Goal: Find specific fact: Find specific fact

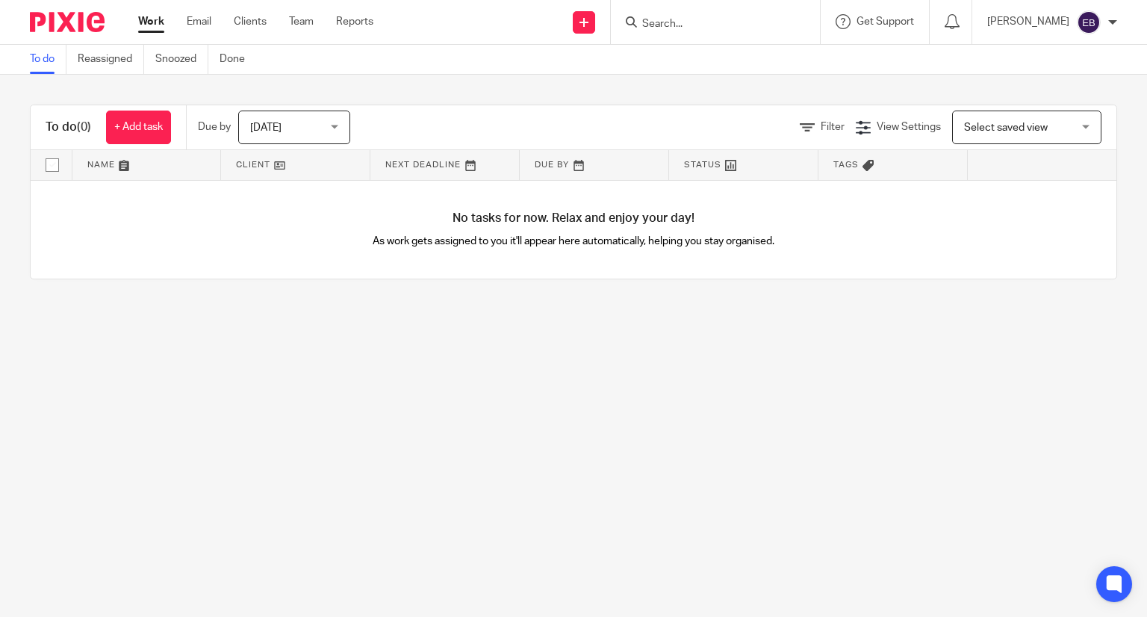
click at [679, 22] on input "Search" at bounding box center [707, 24] width 134 height 13
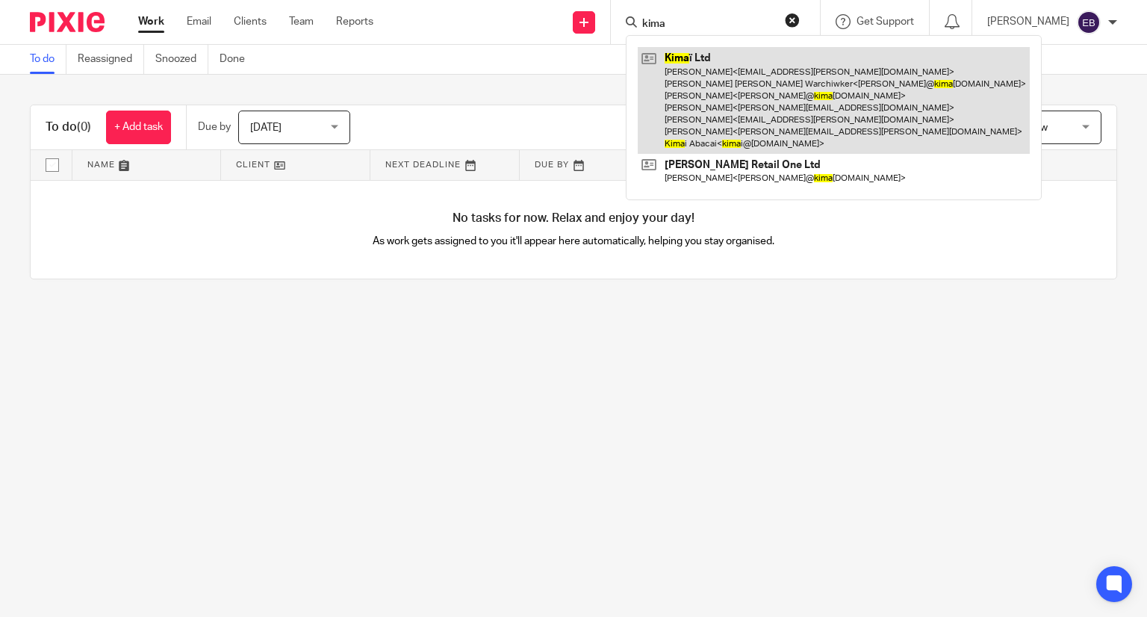
type input "kima"
click at [728, 87] on link at bounding box center [833, 100] width 392 height 107
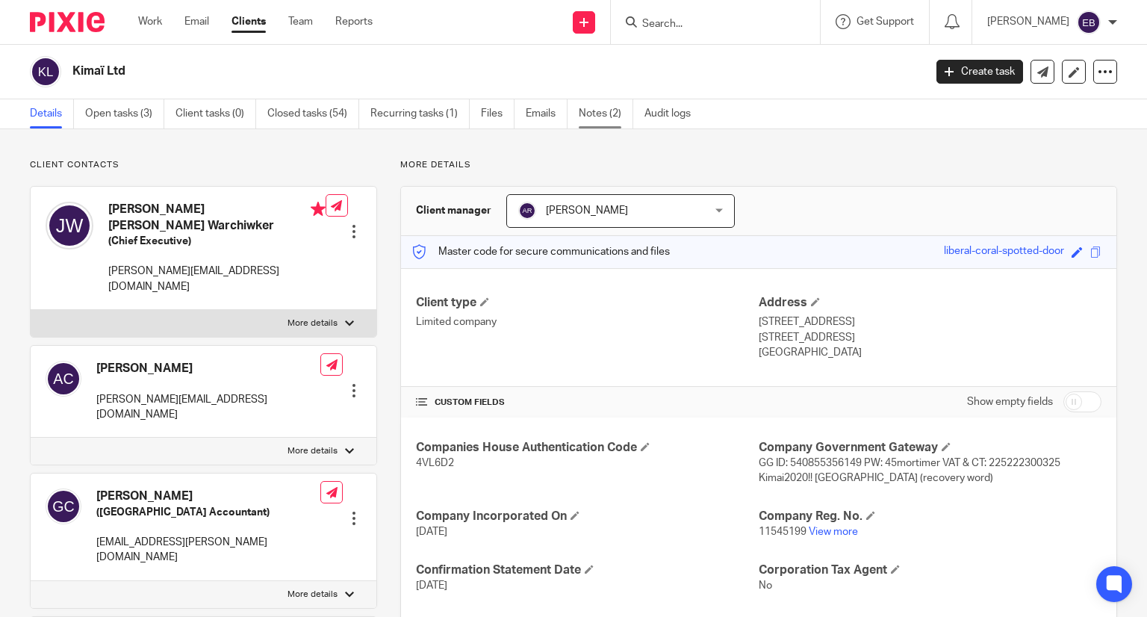
click at [582, 112] on link "Notes (2)" at bounding box center [606, 113] width 54 height 29
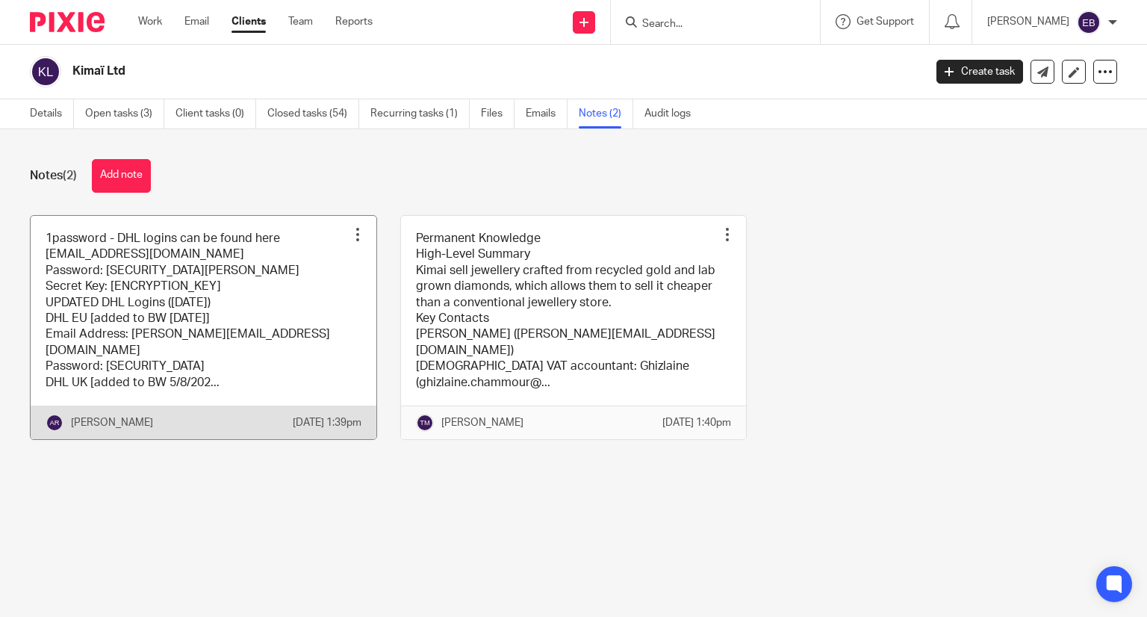
click at [246, 289] on link at bounding box center [204, 327] width 346 height 223
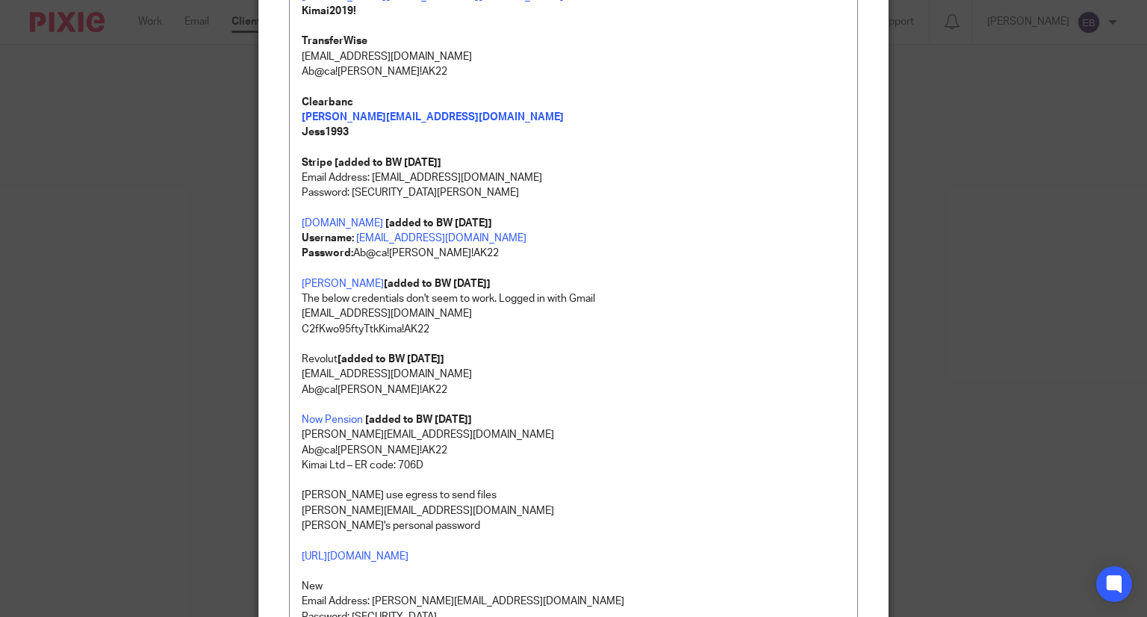
scroll to position [1368, 0]
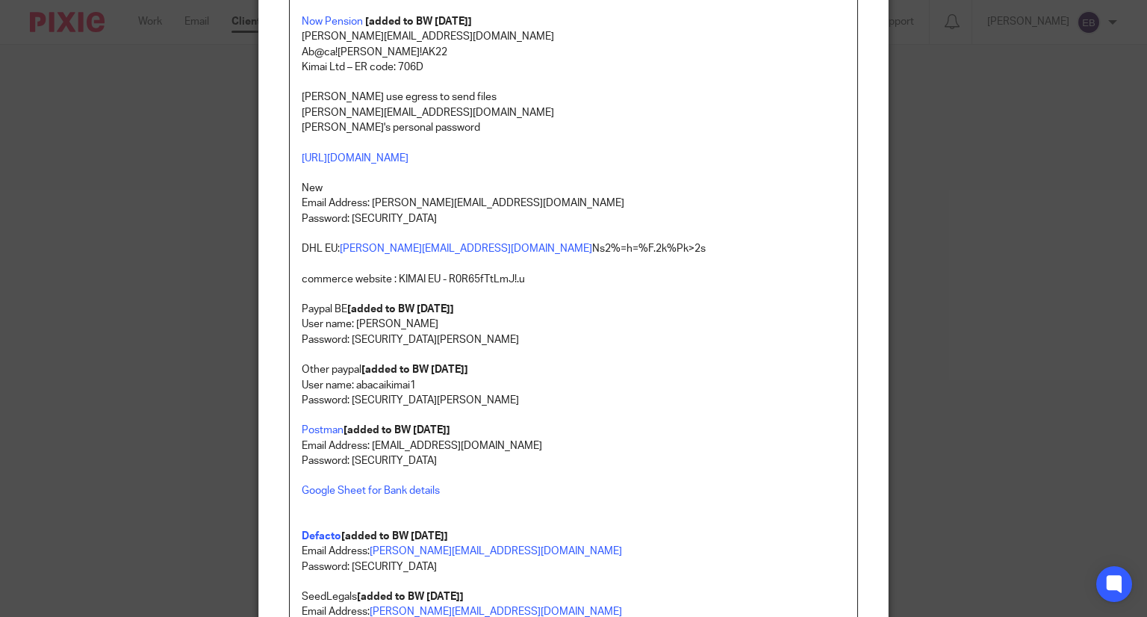
click at [376, 379] on p "User name: abacaikimai1" at bounding box center [574, 385] width 544 height 15
copy p "abacaikimai1"
click at [392, 327] on p "User name: Abacaikimai Password: [SECURITY_DATA][PERSON_NAME]" at bounding box center [574, 332] width 544 height 31
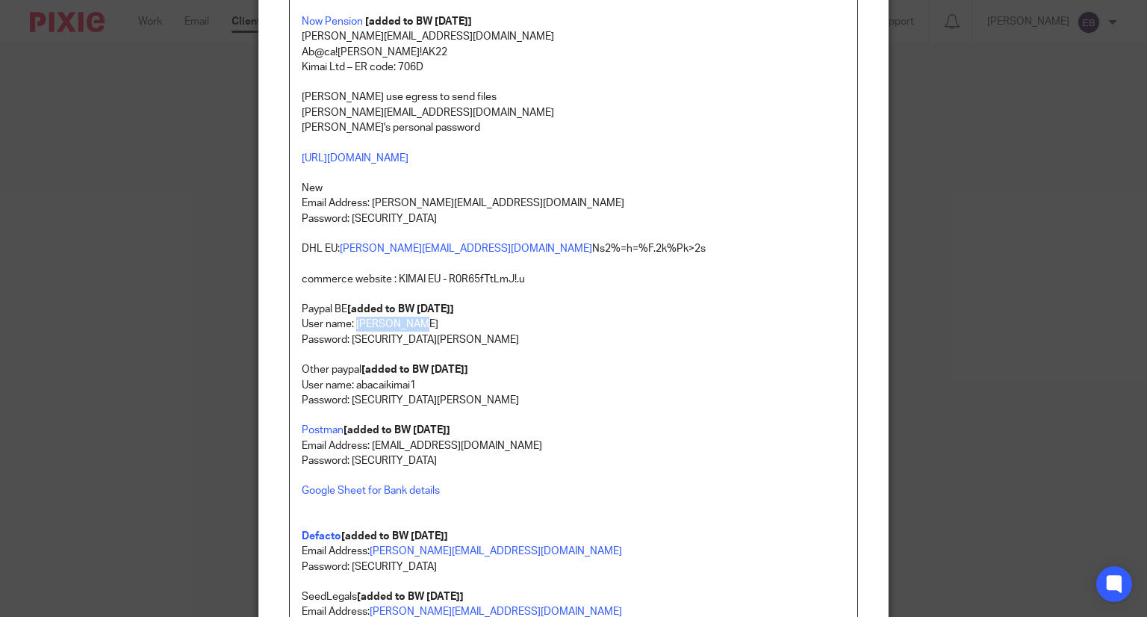
copy p "Abacaikimai"
click at [387, 378] on p "User name: abacaikimai1" at bounding box center [574, 385] width 544 height 15
click at [387, 384] on p "User name: abacaikimai1" at bounding box center [574, 385] width 544 height 15
click at [387, 382] on p "User name: abacaikimai1" at bounding box center [574, 385] width 544 height 15
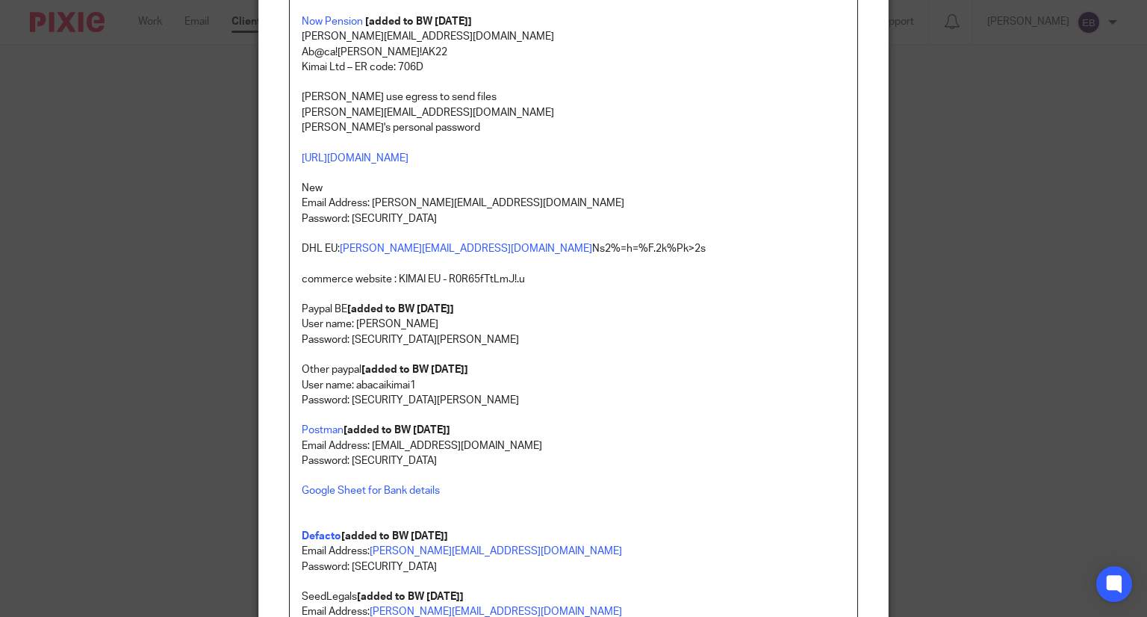
click at [393, 383] on p "User name: abacaikimai1" at bounding box center [574, 385] width 544 height 15
click at [400, 380] on p "User name: abacaikimai1" at bounding box center [574, 385] width 544 height 15
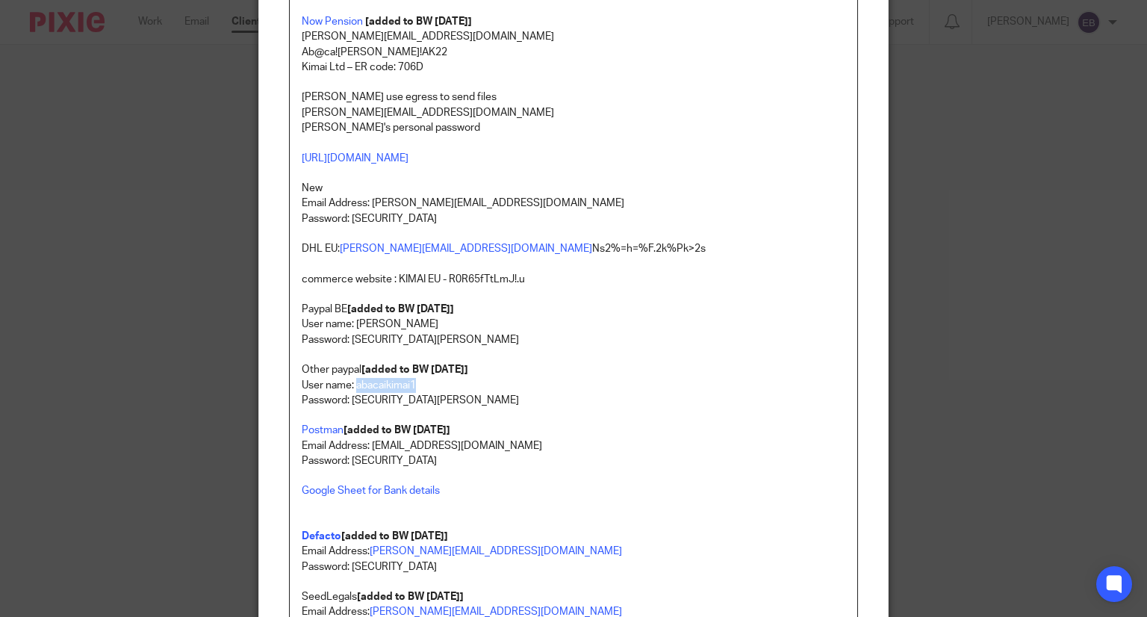
copy p "abacaikimai1"
drag, startPoint x: 350, startPoint y: 384, endPoint x: 464, endPoint y: 381, distance: 113.5
click at [464, 381] on p "User name: abacaikimai1" at bounding box center [574, 385] width 544 height 15
click at [343, 330] on p "User name: Abacaikimai Password: [SECURITY_DATA][PERSON_NAME]" at bounding box center [574, 332] width 544 height 31
drag, startPoint x: 296, startPoint y: 369, endPoint x: 451, endPoint y: 410, distance: 159.9
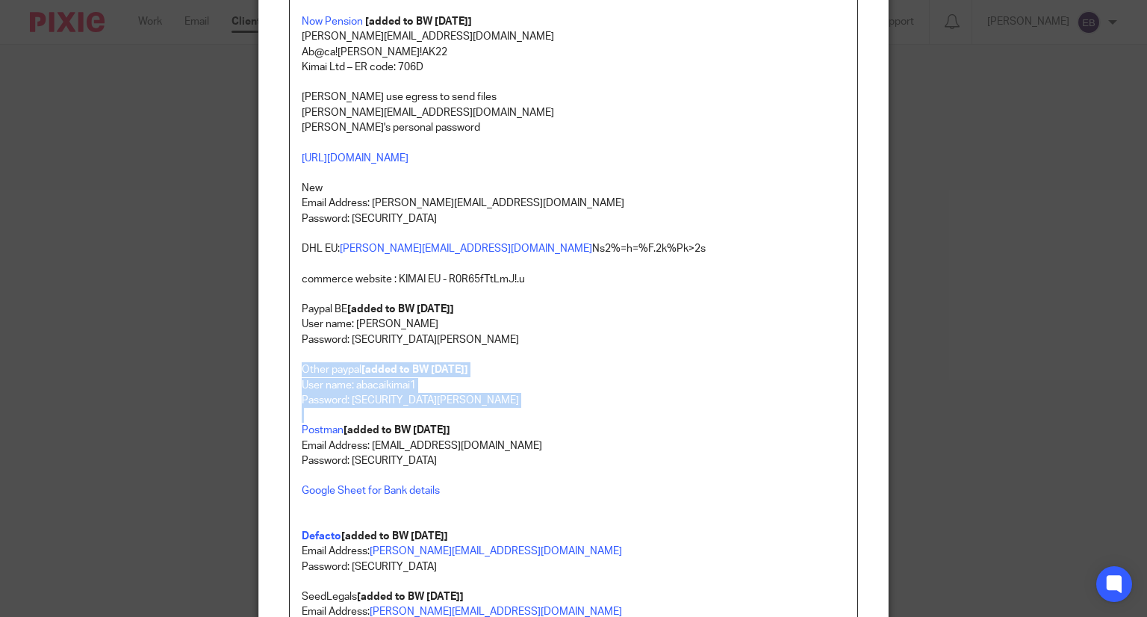
click at [451, 410] on div "1password - DHL logins can be found here [EMAIL_ADDRESS][DOMAIN_NAME] Password:…" at bounding box center [574, 78] width 568 height 2572
copy div "Other paypal [added to BW [DATE]] User name: abacaikimai1 Password: [SECURITY_D…"
drag, startPoint x: 358, startPoint y: 392, endPoint x: 311, endPoint y: 396, distance: 47.2
click at [358, 393] on p "Password: [SECURITY_DATA][PERSON_NAME]" at bounding box center [574, 400] width 544 height 15
drag, startPoint x: 296, startPoint y: 385, endPoint x: 455, endPoint y: 398, distance: 160.3
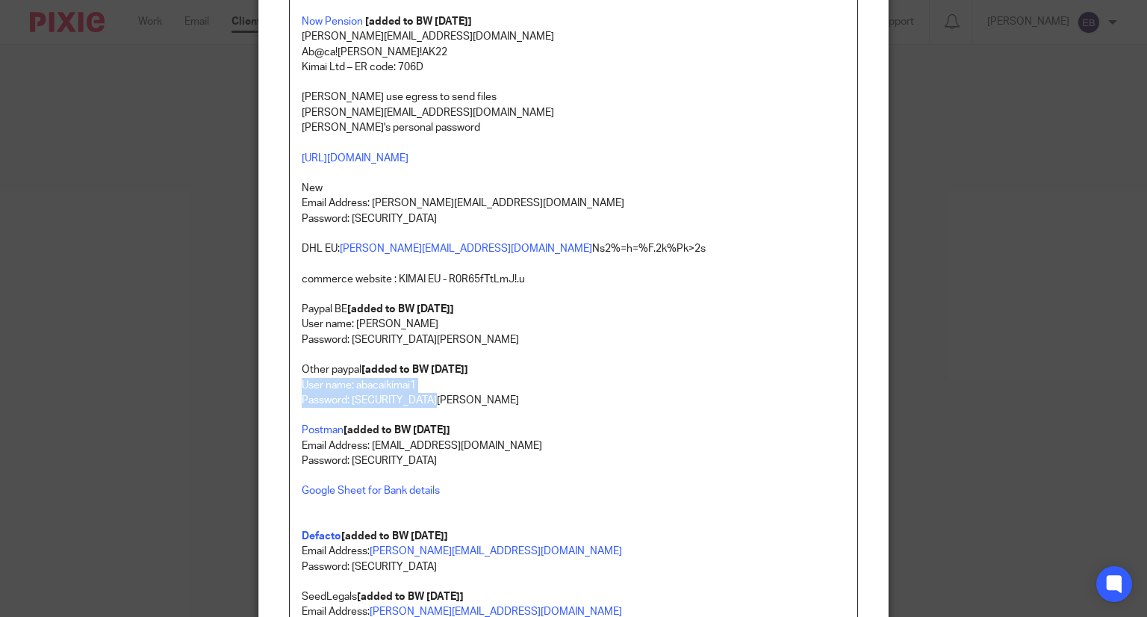
click at [455, 398] on div "1password - DHL logins can be found here [EMAIL_ADDRESS][DOMAIN_NAME] Password:…" at bounding box center [574, 78] width 568 height 2572
copy div "User name: abacaikimai1 Password: [SECURITY_DATA][PERSON_NAME]"
